Goal: Navigation & Orientation: Find specific page/section

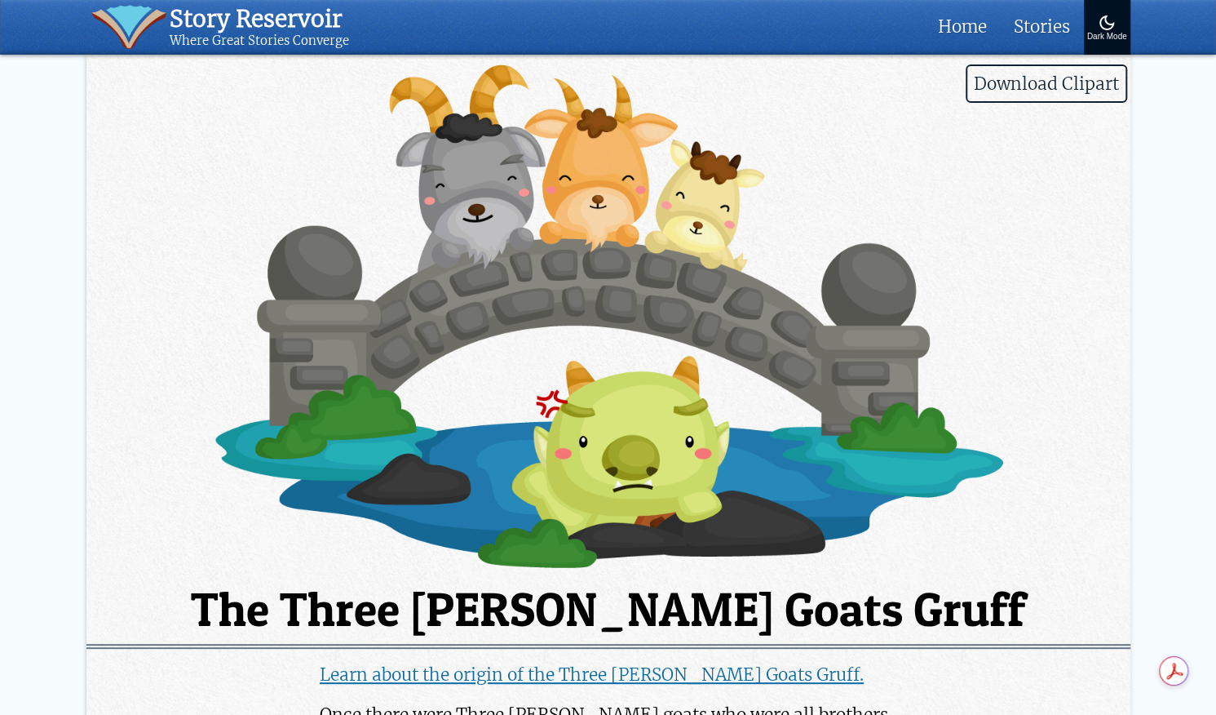
click at [730, 356] on img at bounding box center [608, 316] width 1044 height 510
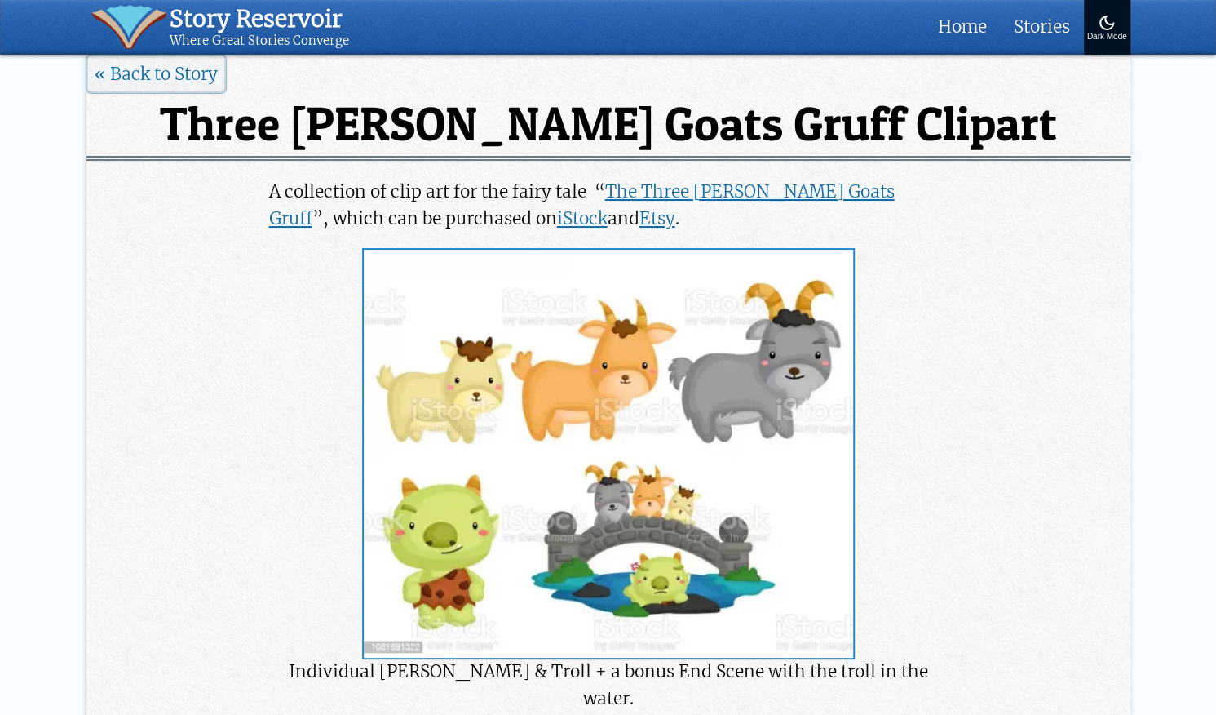
click at [670, 539] on img at bounding box center [608, 454] width 489 height 408
